Goal: Task Accomplishment & Management: Manage account settings

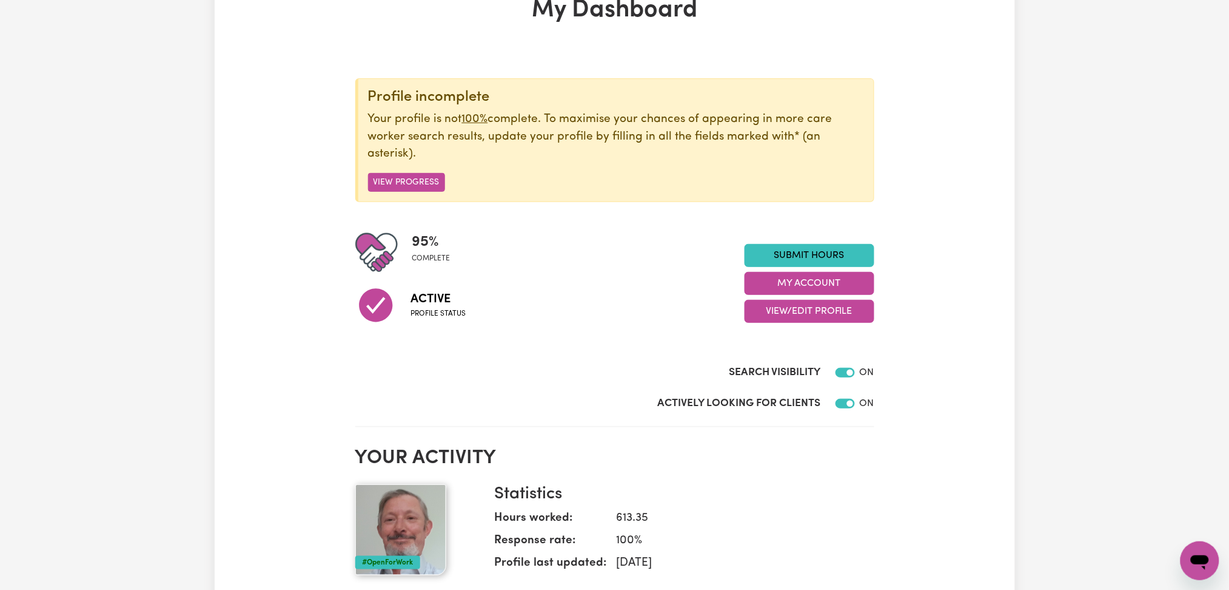
scroll to position [161, 0]
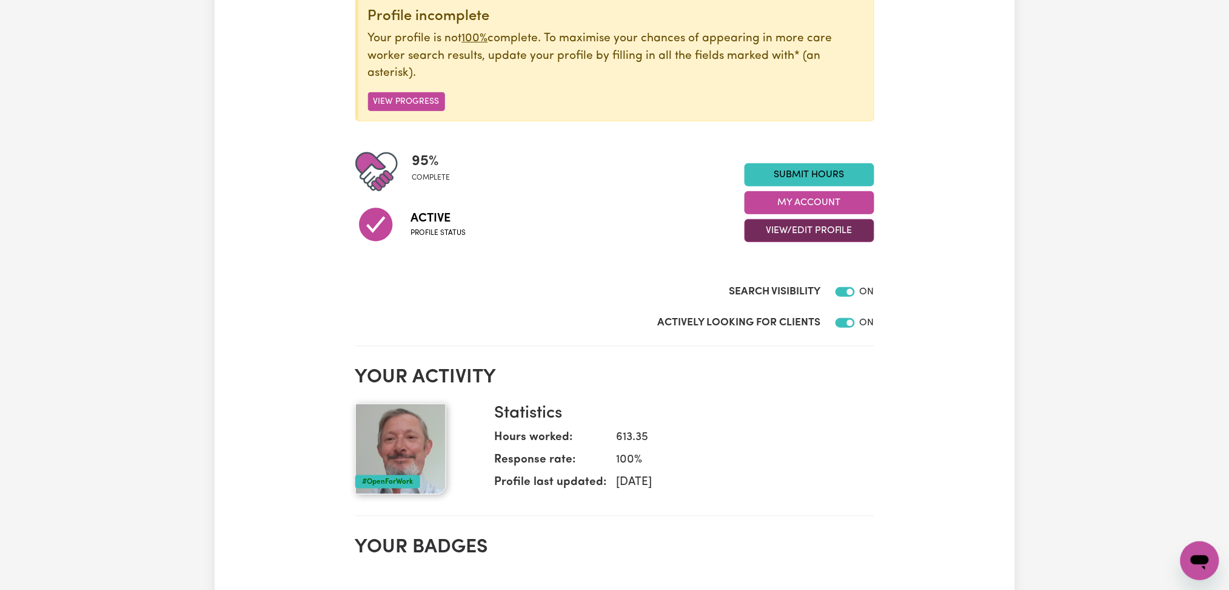
click at [812, 238] on button "View/Edit Profile" at bounding box center [810, 230] width 130 height 23
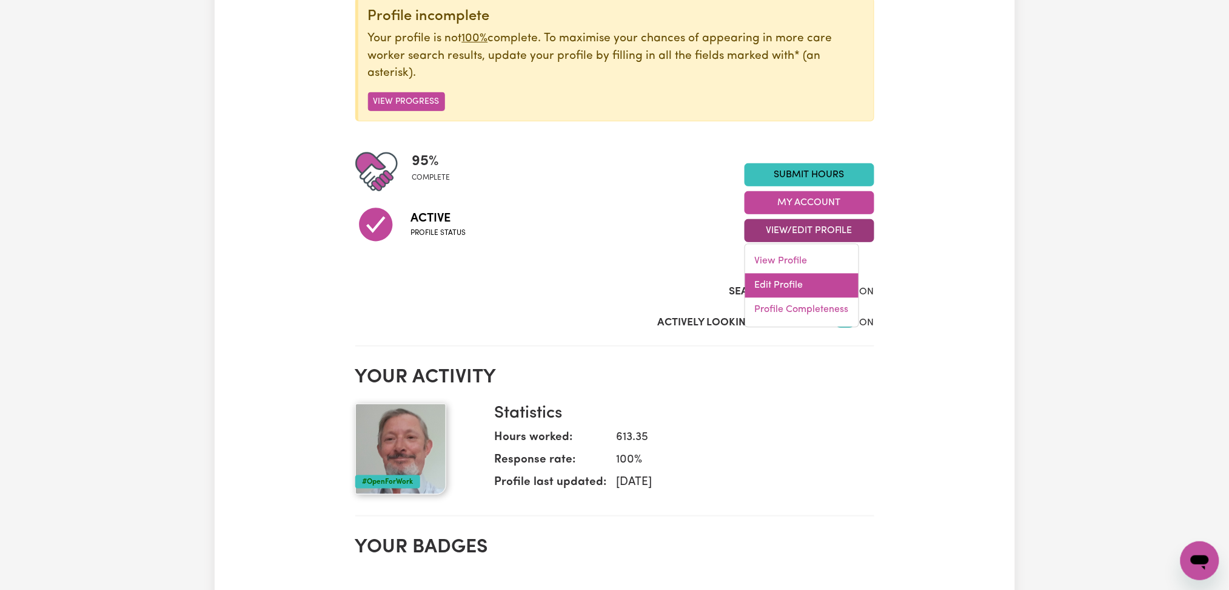
click at [798, 294] on link "Edit Profile" at bounding box center [801, 286] width 113 height 24
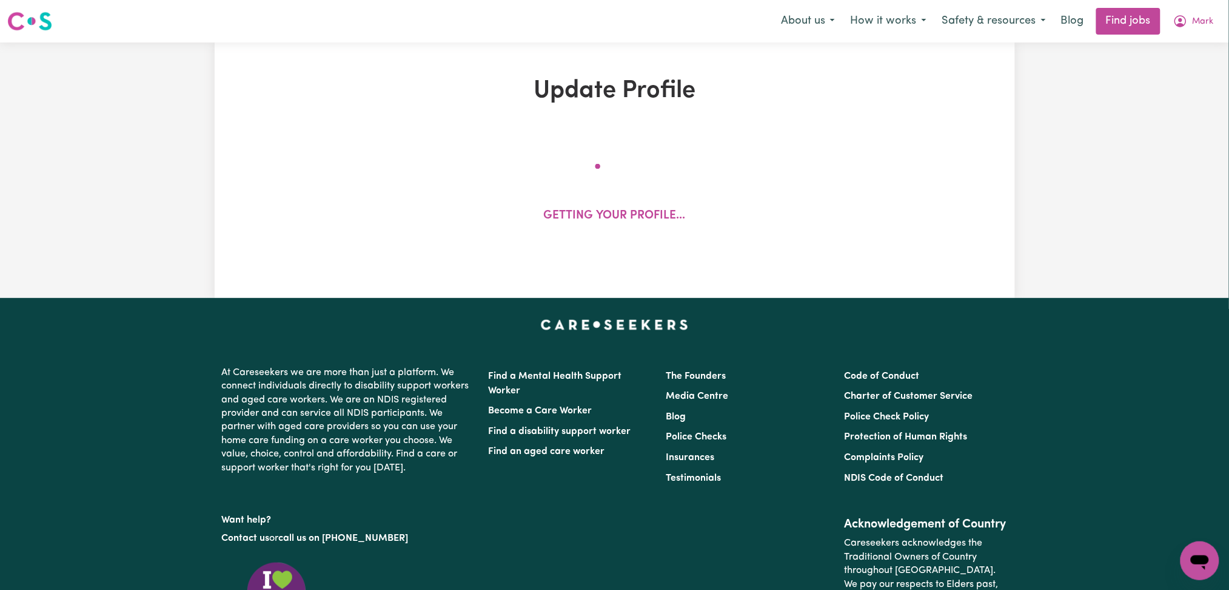
select select "male"
select select "Australian Citizen"
select select "Studying a healthcare related degree or qualification"
select select "55"
select select "65"
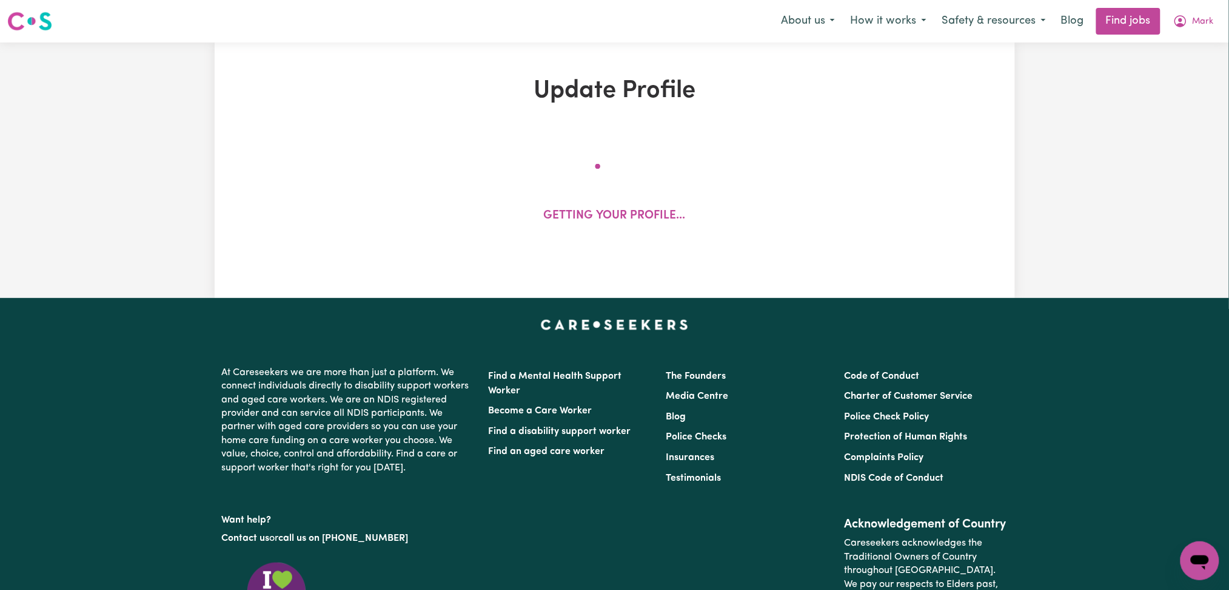
select select "75"
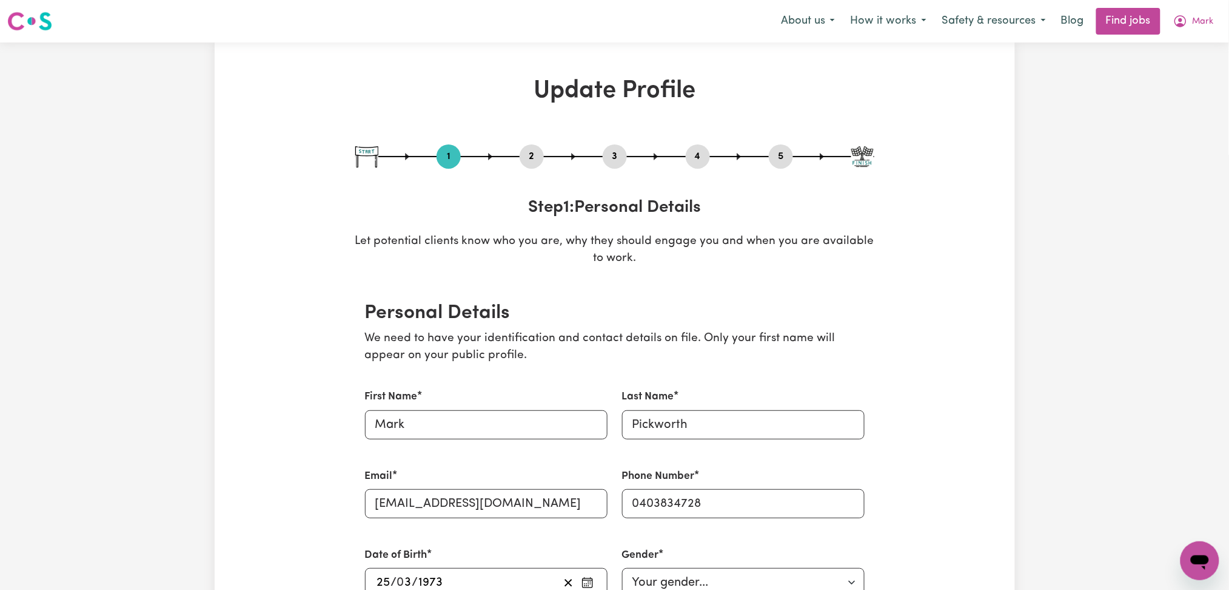
click at [614, 145] on div "3" at bounding box center [615, 156] width 24 height 24
click at [611, 152] on button "3" at bounding box center [615, 157] width 24 height 16
select select "2022"
select select "Certificate III (Individual Support)"
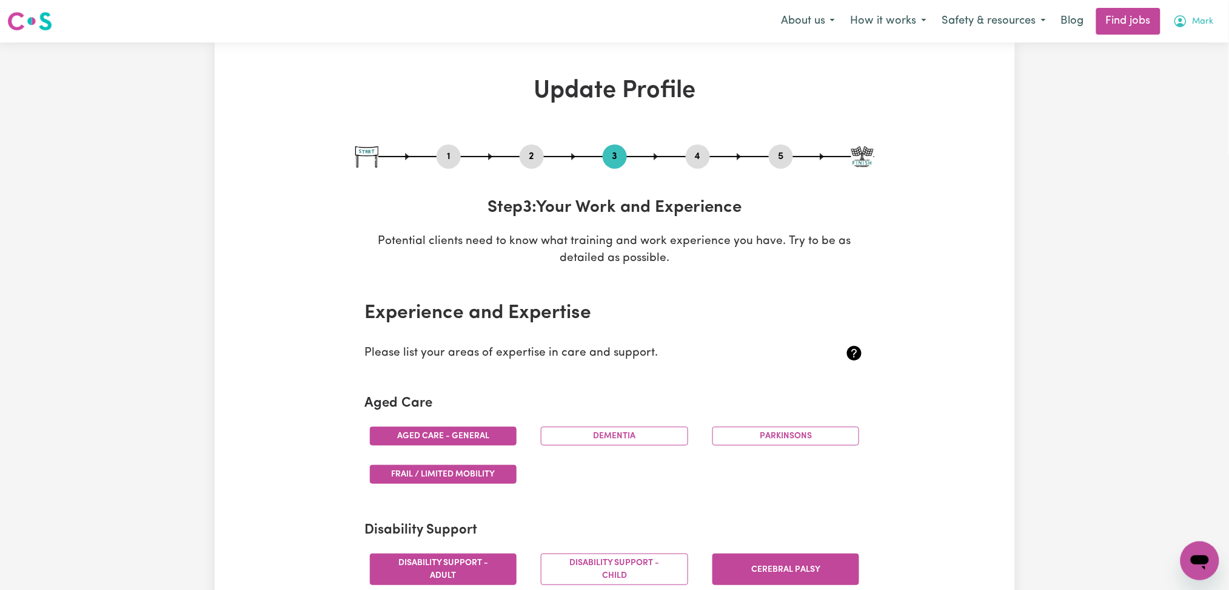
click at [1206, 18] on span "Mark" at bounding box center [1203, 21] width 21 height 13
click at [1186, 44] on link "My Account" at bounding box center [1174, 47] width 96 height 23
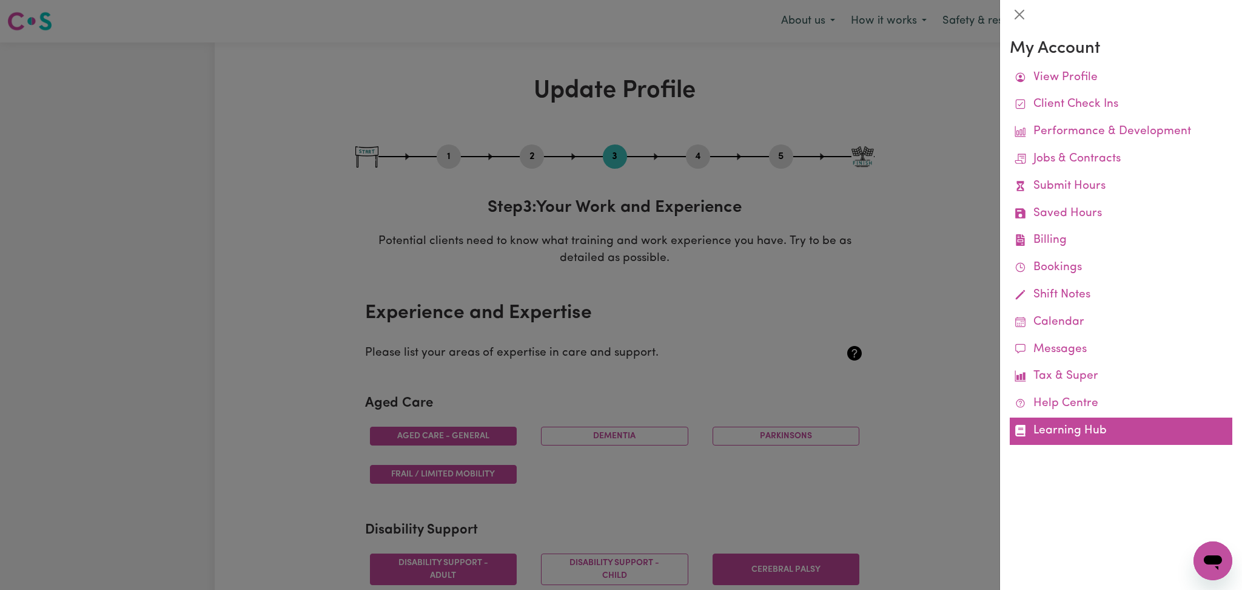
click at [1064, 431] on link "Learning Hub" at bounding box center [1121, 430] width 223 height 27
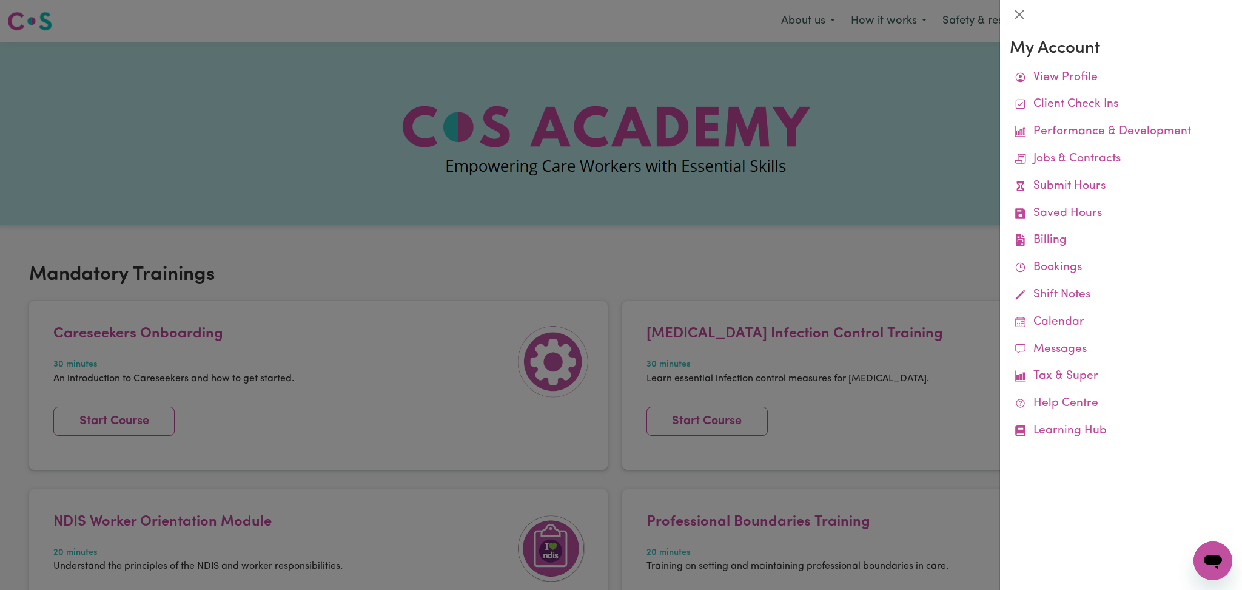
click at [536, 227] on div at bounding box center [621, 295] width 1242 height 590
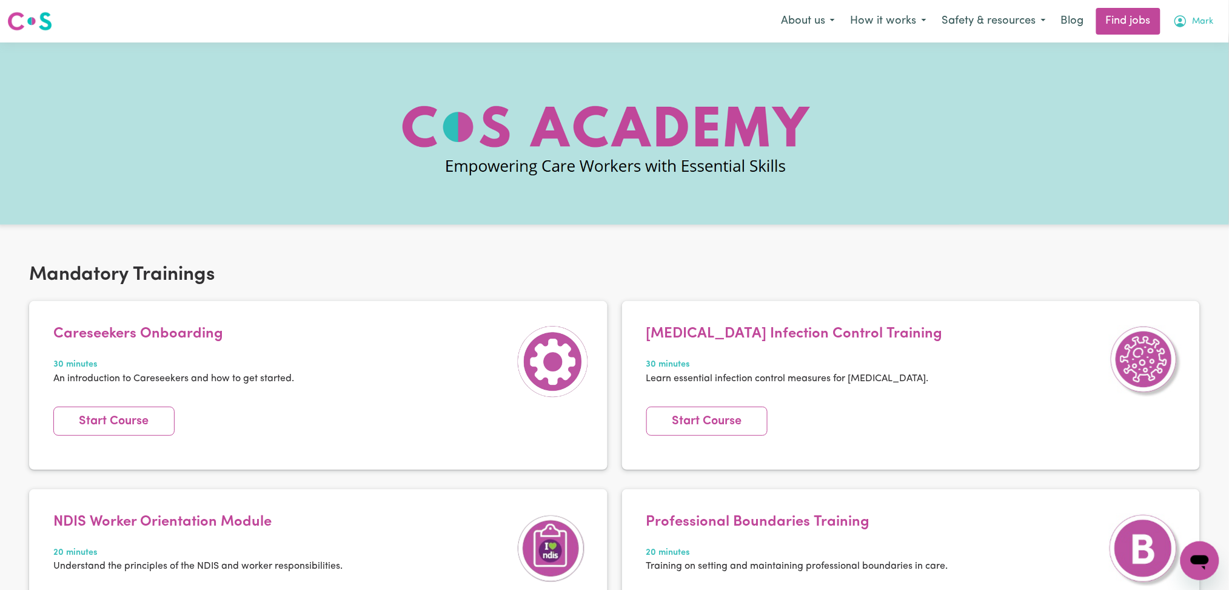
click at [1202, 28] on span "Mark" at bounding box center [1203, 21] width 21 height 13
click at [1165, 95] on link "Logout" at bounding box center [1174, 92] width 96 height 23
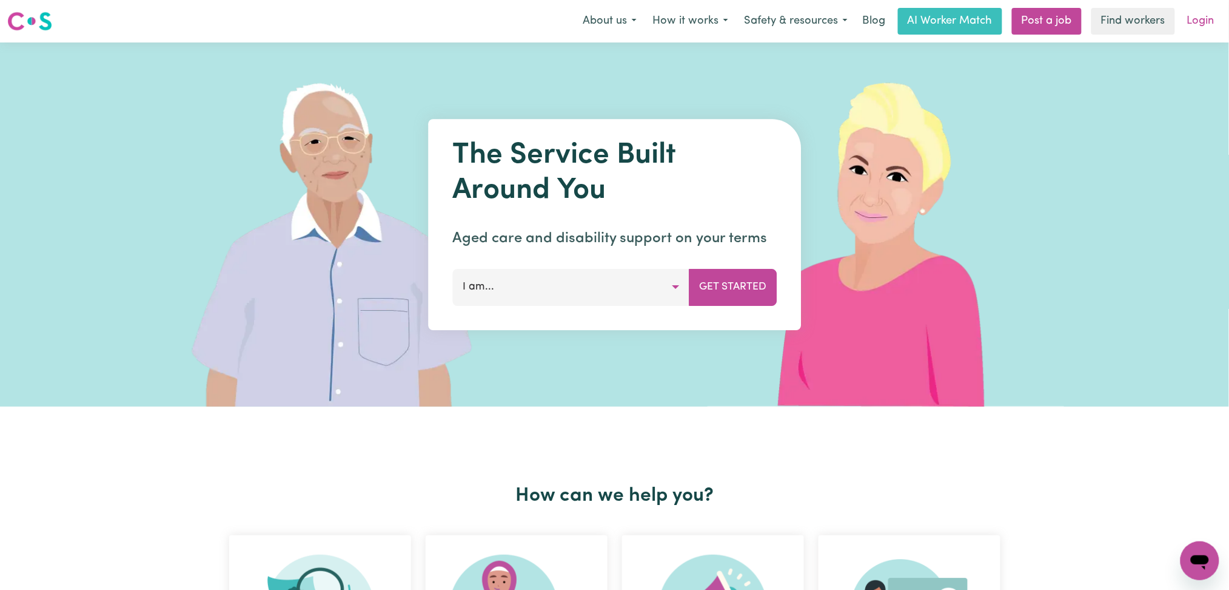
click at [1213, 24] on link "Login" at bounding box center [1201, 21] width 42 height 27
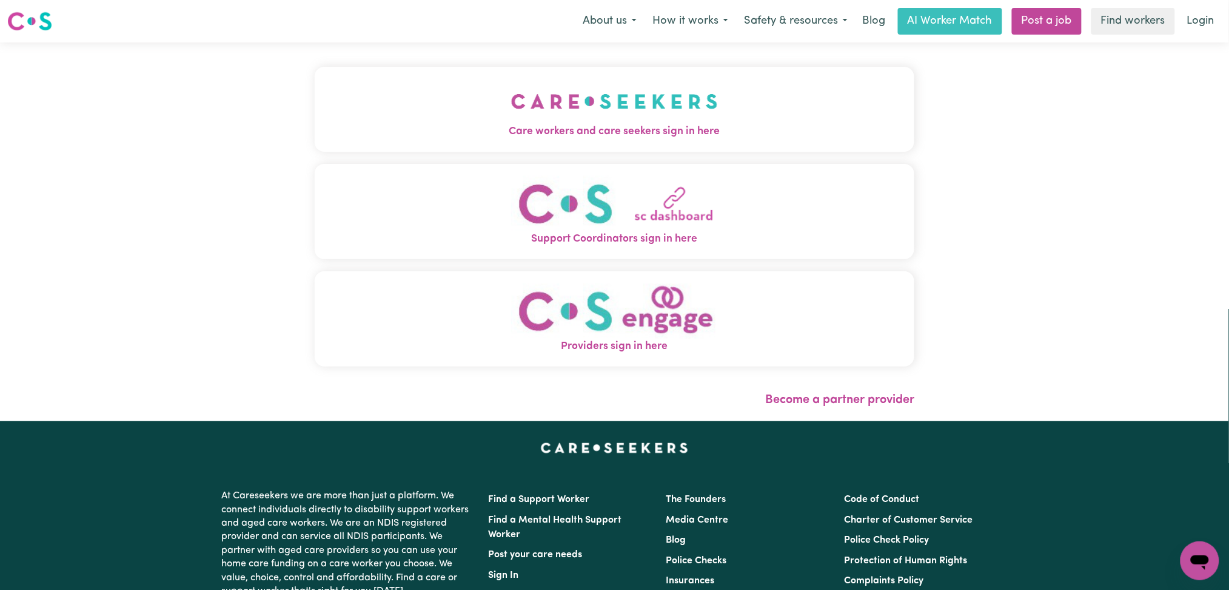
click at [454, 143] on button "Care workers and care seekers sign in here" at bounding box center [615, 109] width 600 height 85
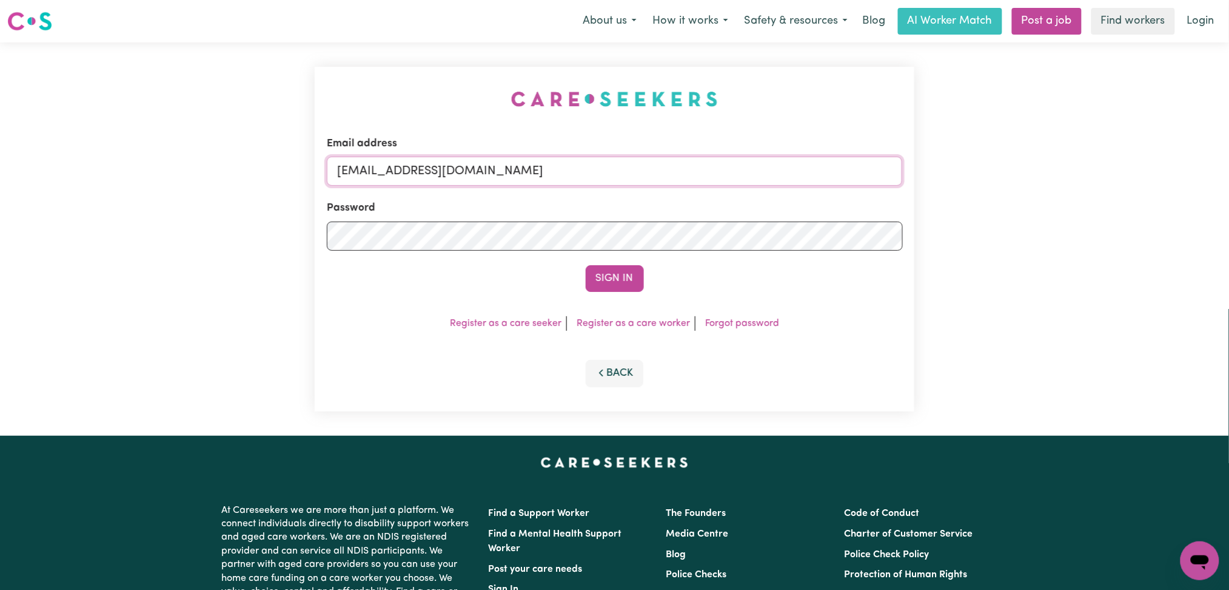
click at [485, 180] on input "[EMAIL_ADDRESS][DOMAIN_NAME]" at bounding box center [615, 170] width 576 height 29
drag, startPoint x: 400, startPoint y: 160, endPoint x: 714, endPoint y: 160, distance: 314.2
click at [714, 160] on input "[EMAIL_ADDRESS][DOMAIN_NAME]" at bounding box center [615, 170] width 576 height 29
type input "[EMAIL_ADDRESS][DOMAIN_NAME]"
click at [604, 277] on button "Sign In" at bounding box center [615, 278] width 58 height 27
